Goal: Task Accomplishment & Management: Use online tool/utility

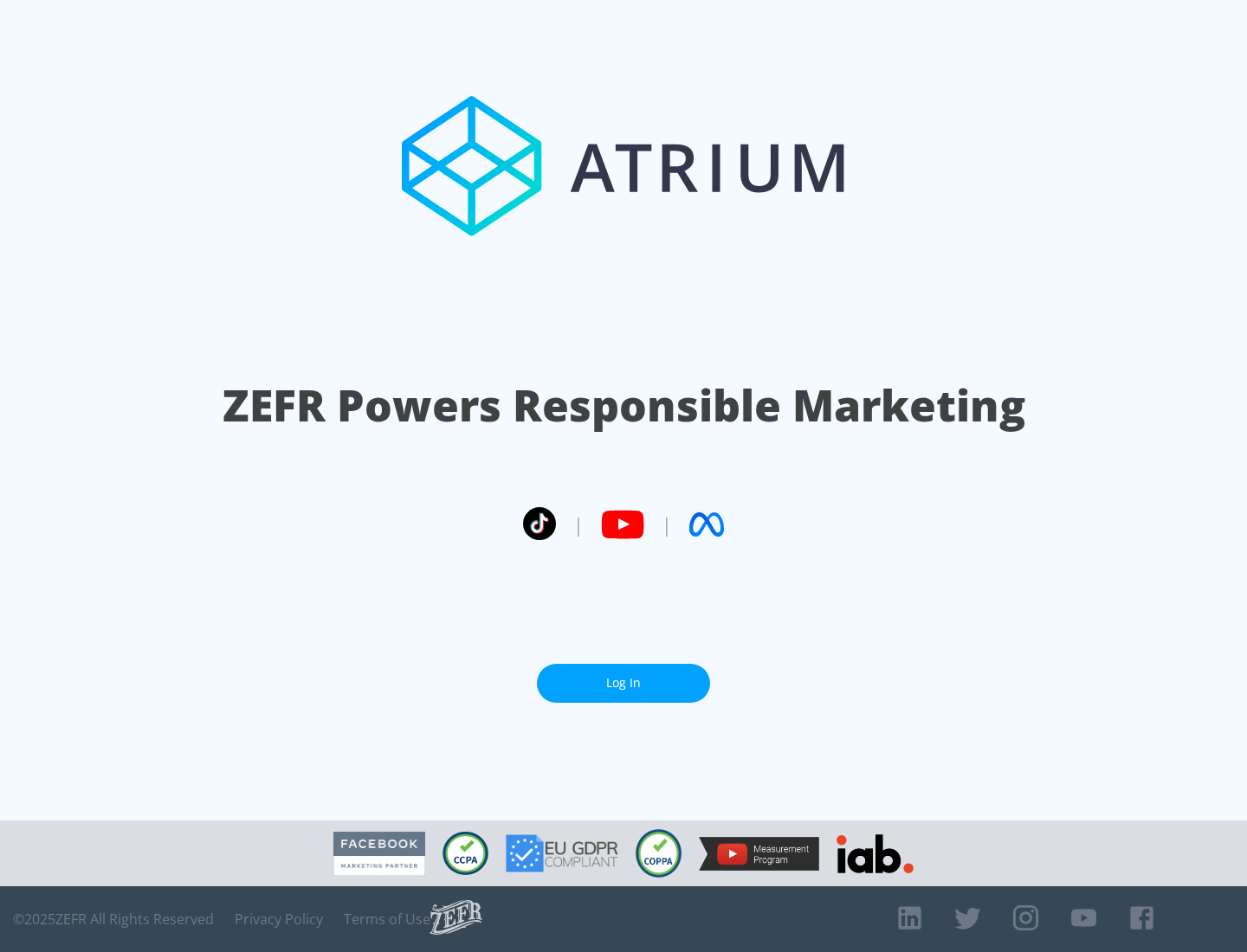
click at [624, 684] on link "Log In" at bounding box center [624, 683] width 173 height 39
